Goal: Task Accomplishment & Management: Manage account settings

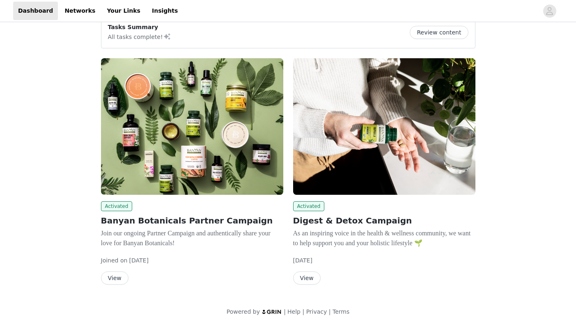
scroll to position [73, 0]
click at [116, 280] on button "View" at bounding box center [115, 278] width 28 height 13
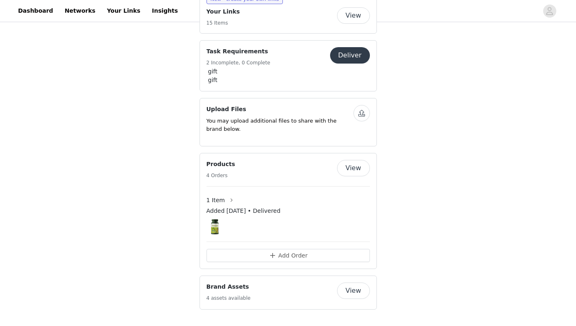
scroll to position [422, 0]
click at [352, 24] on button "View" at bounding box center [353, 15] width 33 height 16
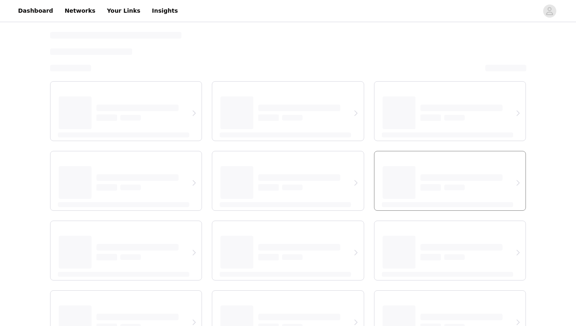
select select "12"
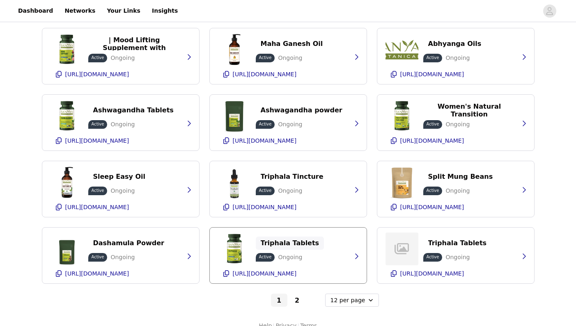
scroll to position [212, 0]
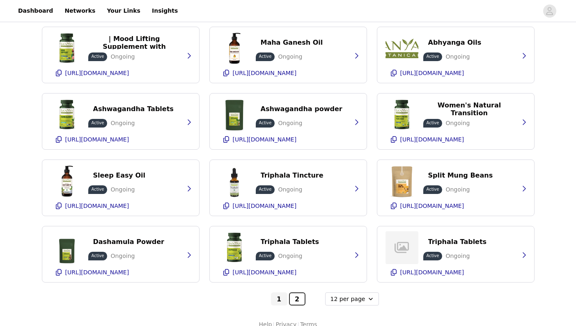
click at [297, 298] on button "2" at bounding box center [297, 299] width 16 height 13
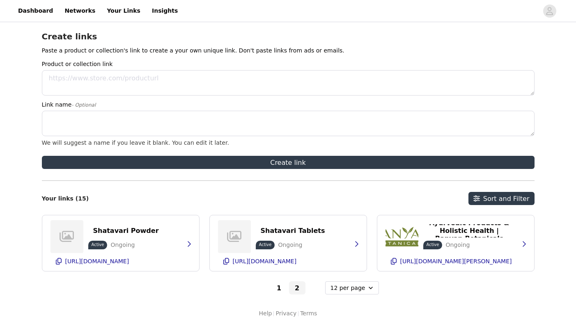
scroll to position [24, 0]
click at [279, 287] on button "1" at bounding box center [279, 288] width 16 height 13
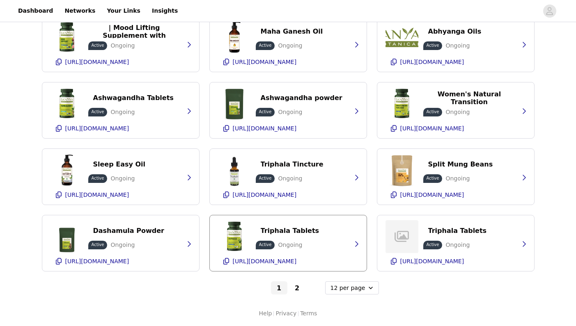
scroll to position [223, 0]
click at [297, 262] on p "[URL][DOMAIN_NAME]" at bounding box center [265, 261] width 64 height 7
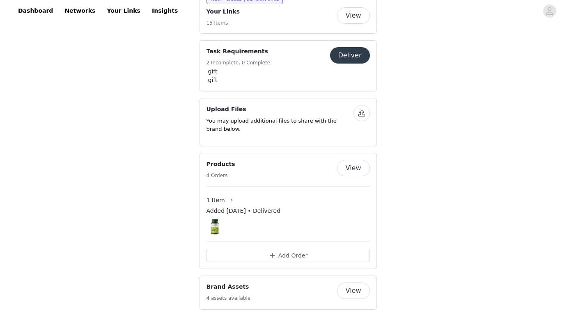
scroll to position [497, 0]
click at [29, 6] on link "Dashboard" at bounding box center [35, 11] width 45 height 18
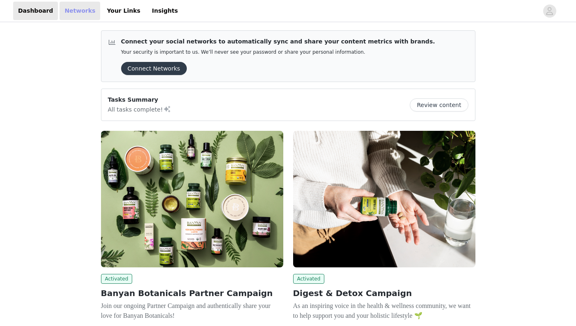
click at [80, 9] on link "Networks" at bounding box center [80, 11] width 41 height 18
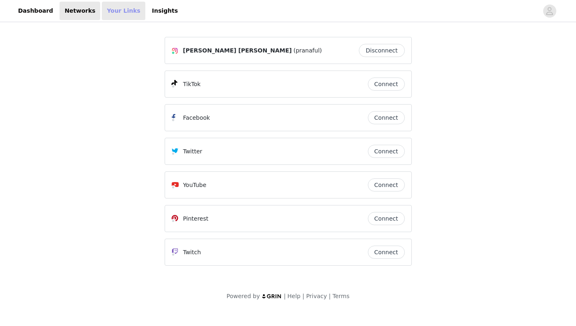
click at [114, 14] on link "Your Links" at bounding box center [124, 11] width 44 height 18
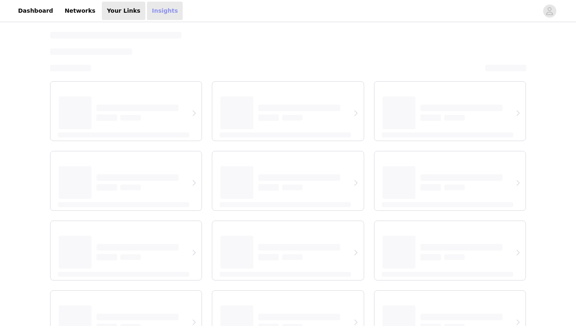
select select "12"
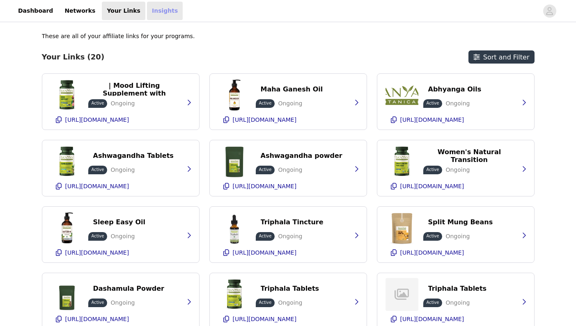
click at [151, 9] on link "Insights" at bounding box center [165, 11] width 36 height 18
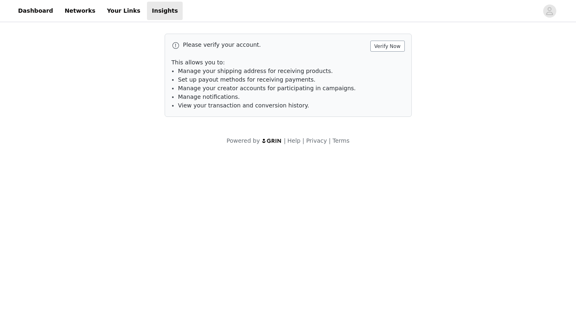
click at [389, 46] on button "Verify Now" at bounding box center [387, 46] width 34 height 11
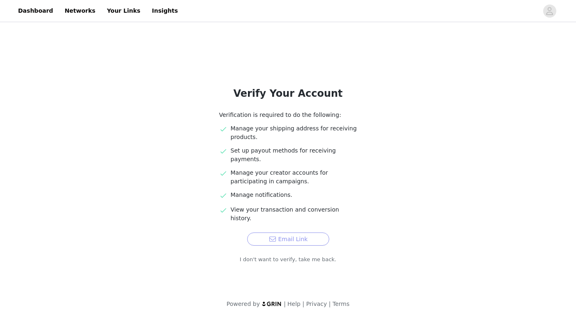
click at [293, 233] on button "Email Link" at bounding box center [288, 239] width 82 height 13
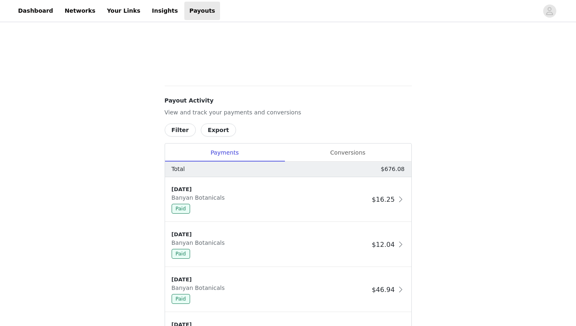
scroll to position [274, 0]
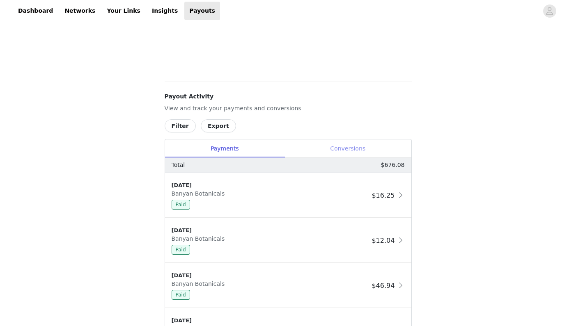
click at [333, 147] on div "Conversions" at bounding box center [347, 149] width 127 height 18
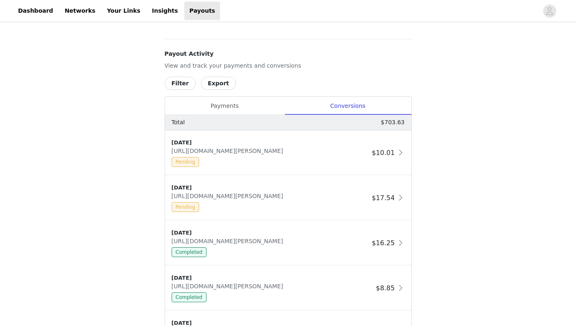
scroll to position [321, 0]
